Goal: Task Accomplishment & Management: Use online tool/utility

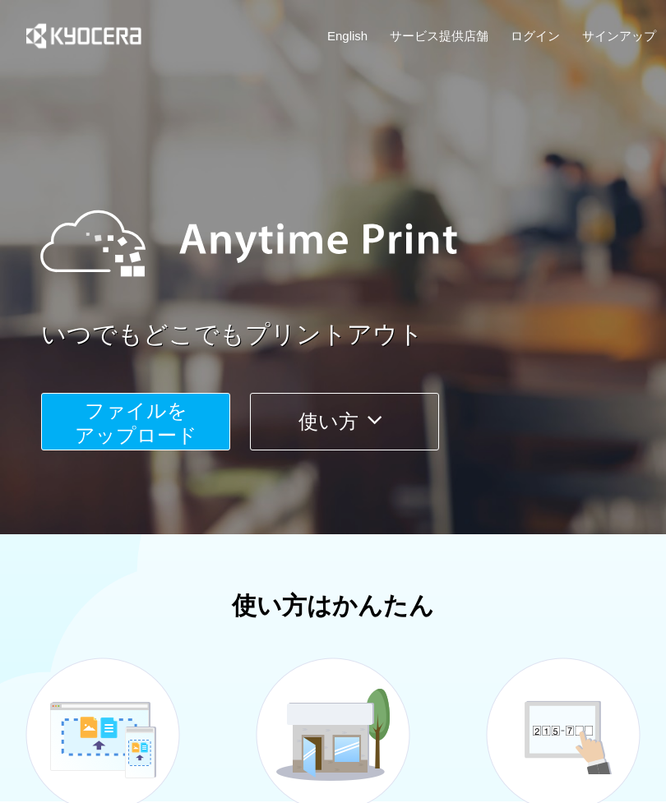
click at [174, 432] on span "ファイルを ​​アップロード" at bounding box center [136, 422] width 122 height 47
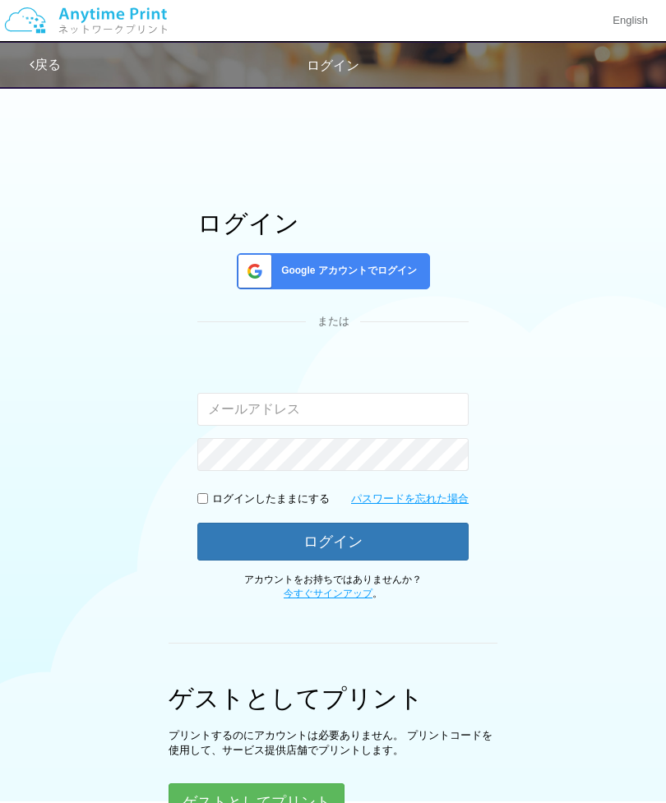
click at [364, 421] on input "email" at bounding box center [332, 409] width 271 height 33
click at [445, 341] on div "ログイン Google アカウントでログイン または 入力されたメールアドレスまたはパスワードが正しくありません。 ログインしたままにする パスワードを忘れた…" at bounding box center [332, 406] width 271 height 392
click at [398, 264] on span "Google アカウントでログイン" at bounding box center [345, 271] width 142 height 14
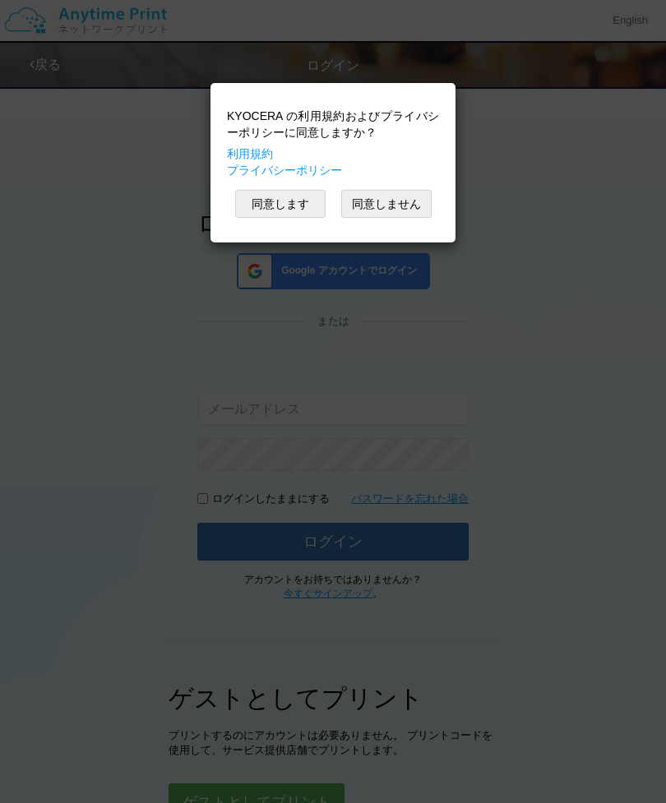
click at [292, 201] on button "同意します" at bounding box center [280, 204] width 90 height 28
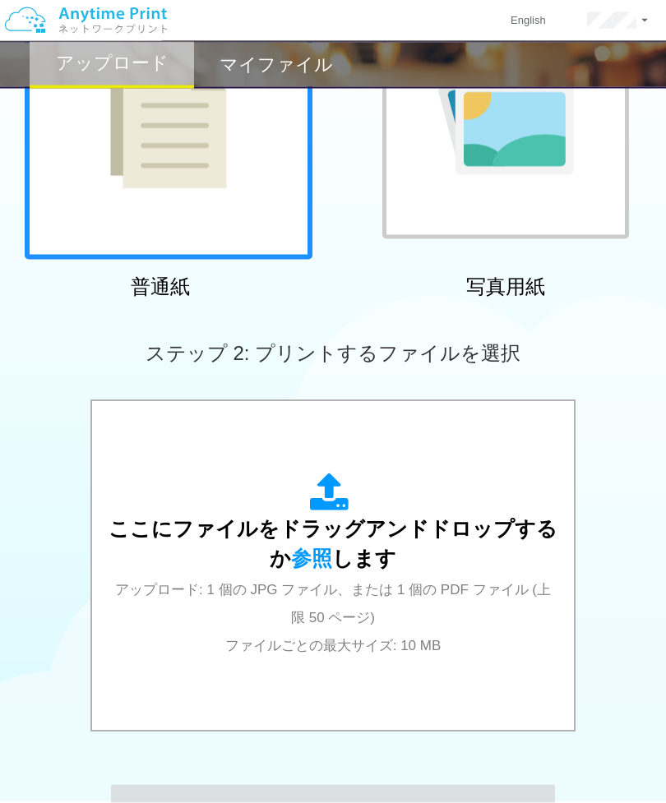
scroll to position [224, 0]
click at [387, 541] on div "ここにファイルをドラッグアンドドロップするか 参照 します アップロード: 1 個の JPG ファイル、または 1 個の PDF ファイル (上限 50 ペー…" at bounding box center [332, 566] width 449 height 186
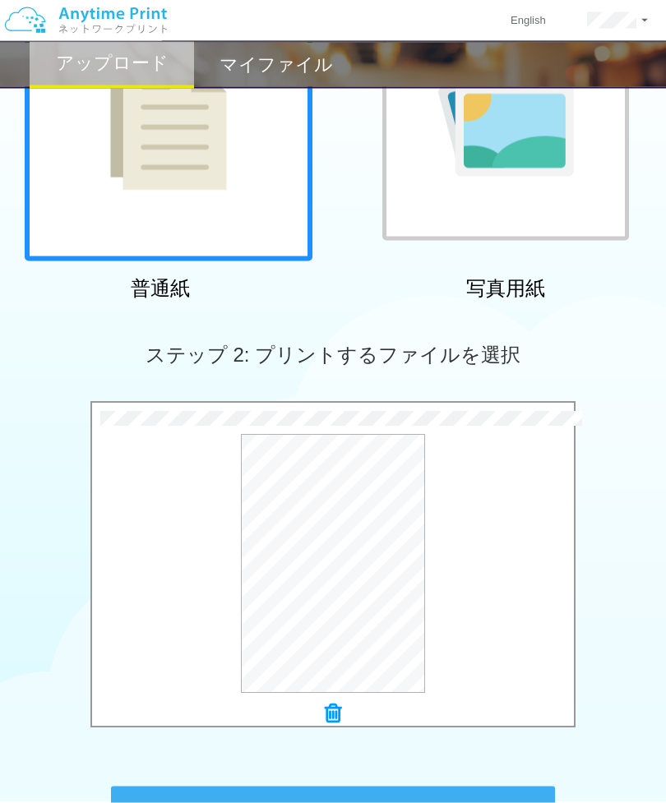
scroll to position [223, 0]
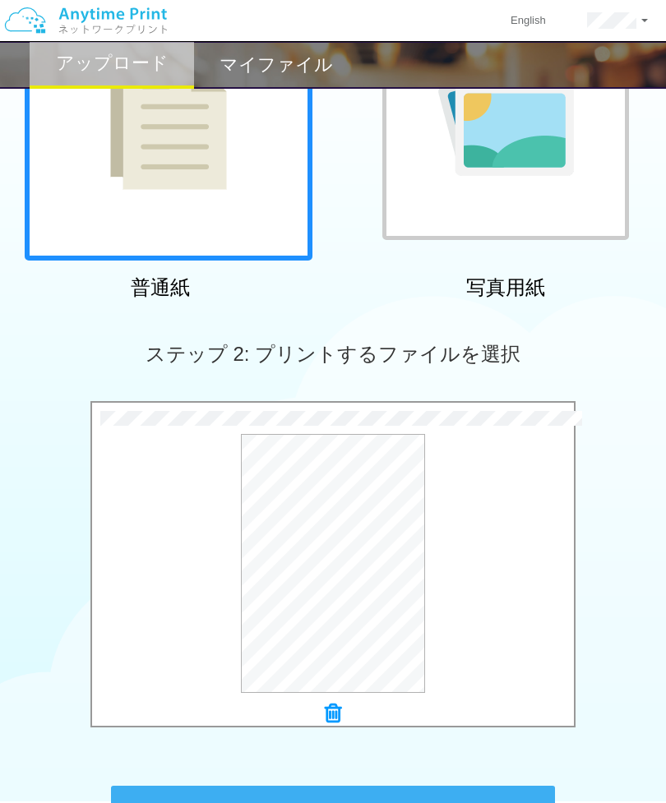
click at [0, 0] on button "プレビュー" at bounding box center [0, 0] width 0 height 0
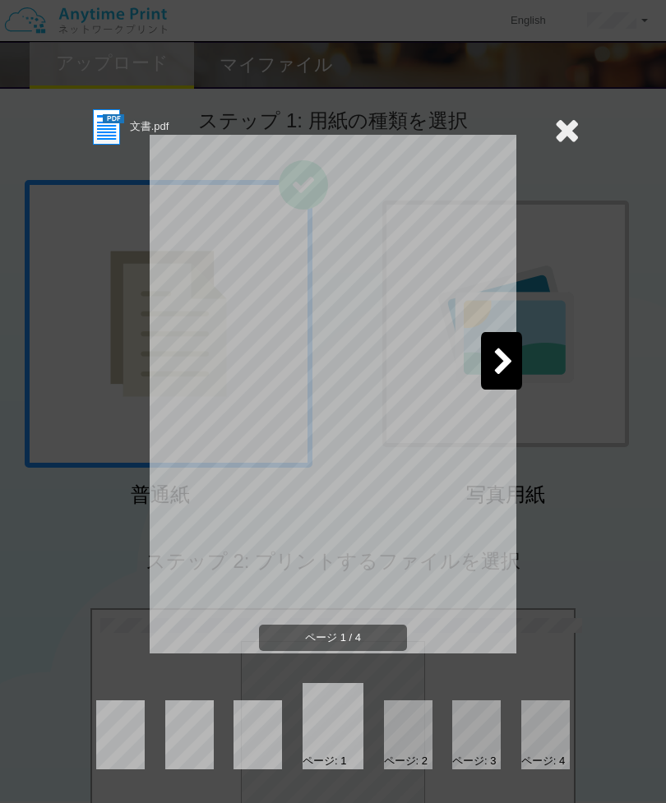
scroll to position [0, 0]
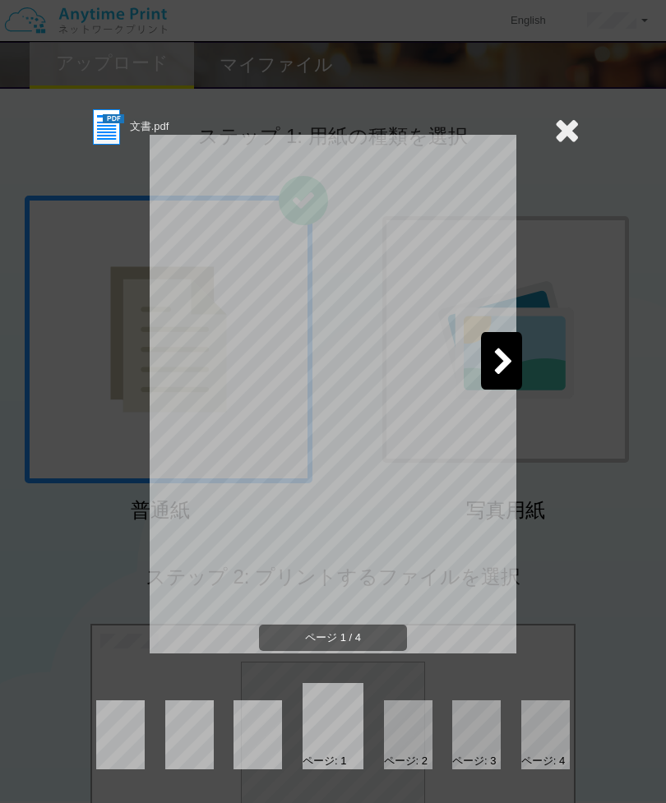
click at [571, 123] on icon at bounding box center [566, 129] width 25 height 33
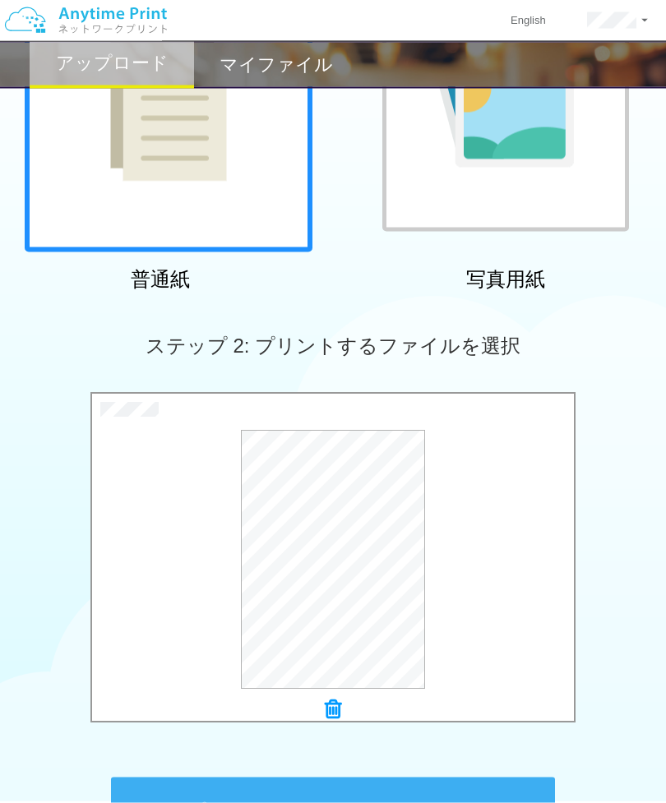
scroll to position [394, 0]
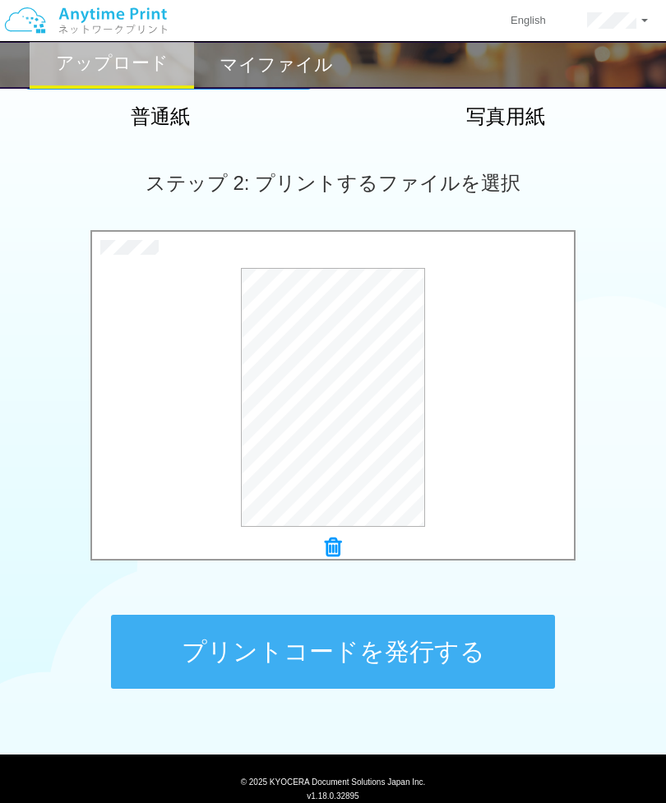
click at [441, 643] on button "プリントコードを発行する" at bounding box center [333, 652] width 444 height 74
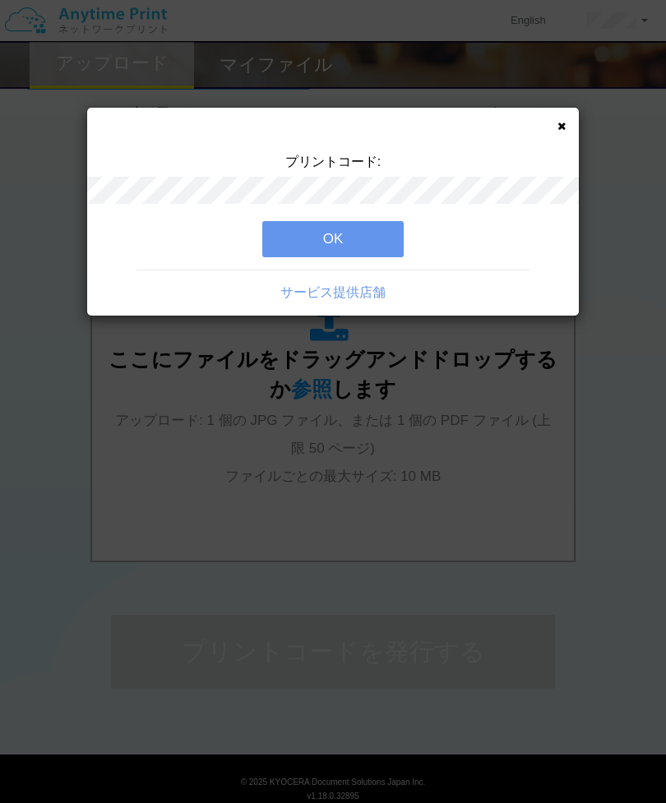
scroll to position [0, 0]
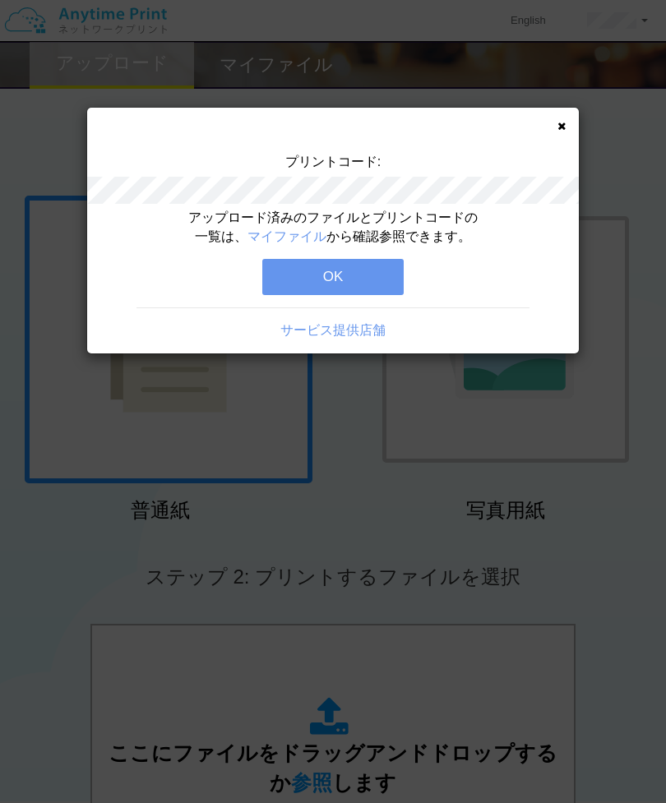
click at [333, 280] on button "OK" at bounding box center [332, 277] width 141 height 36
